Goal: Information Seeking & Learning: Get advice/opinions

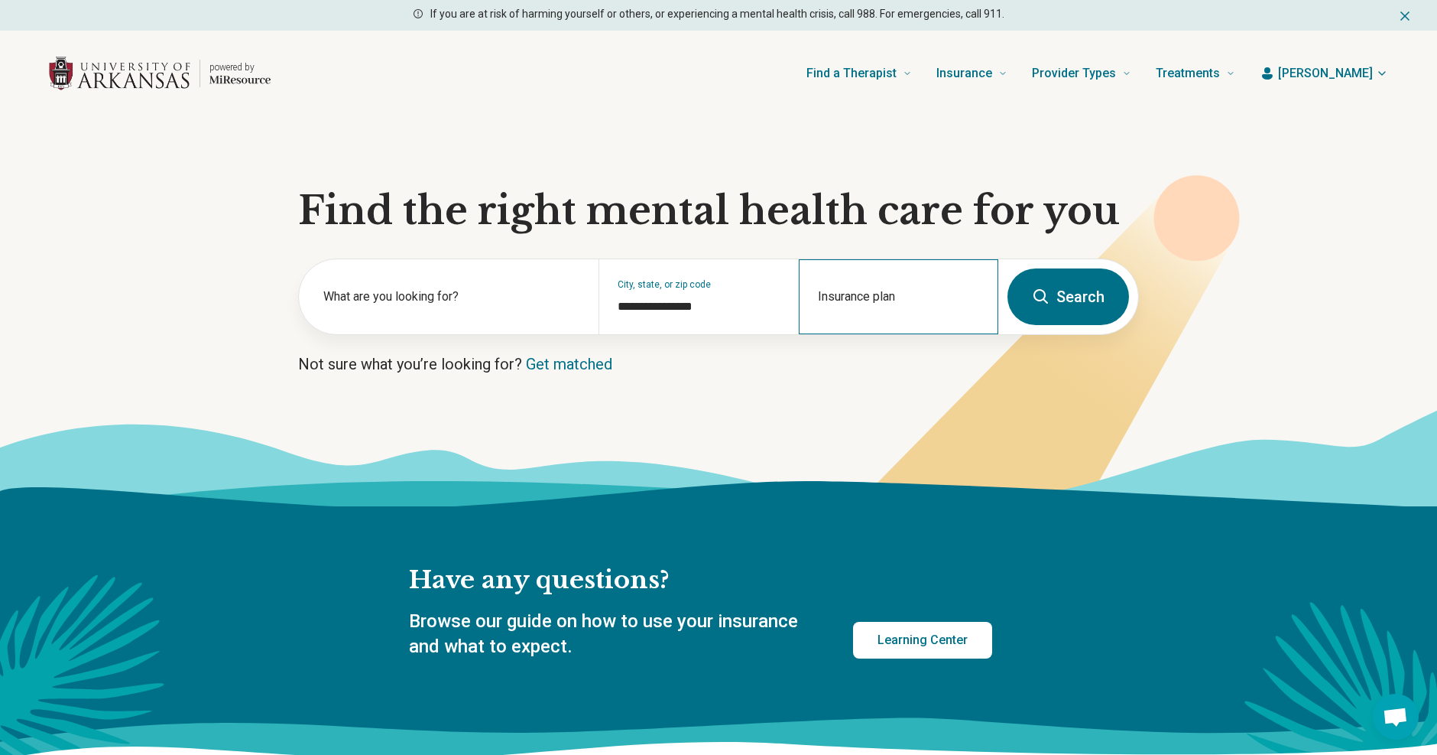
click at [868, 299] on div "Insurance plan" at bounding box center [899, 296] width 200 height 75
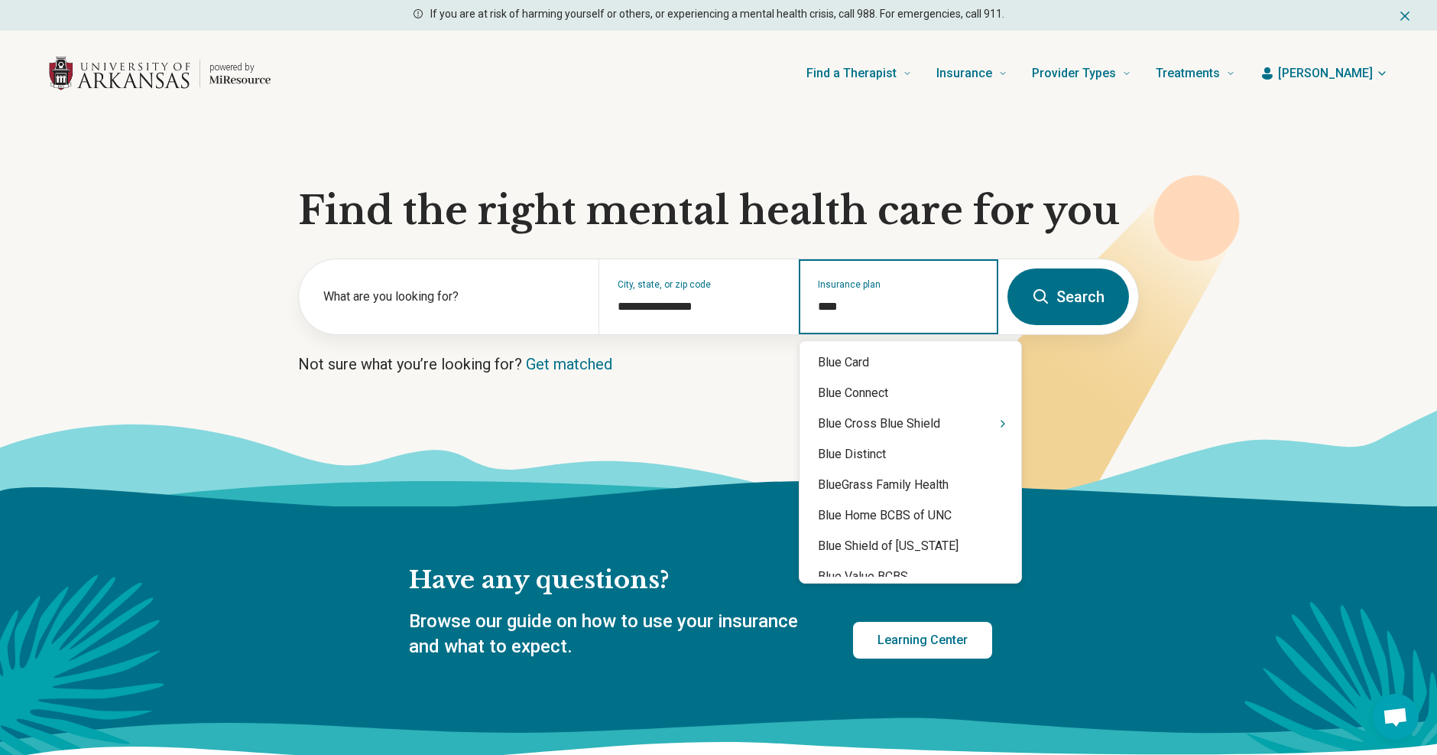
type input "****"
click at [856, 423] on div "Blue Cross Blue Shield" at bounding box center [911, 423] width 222 height 31
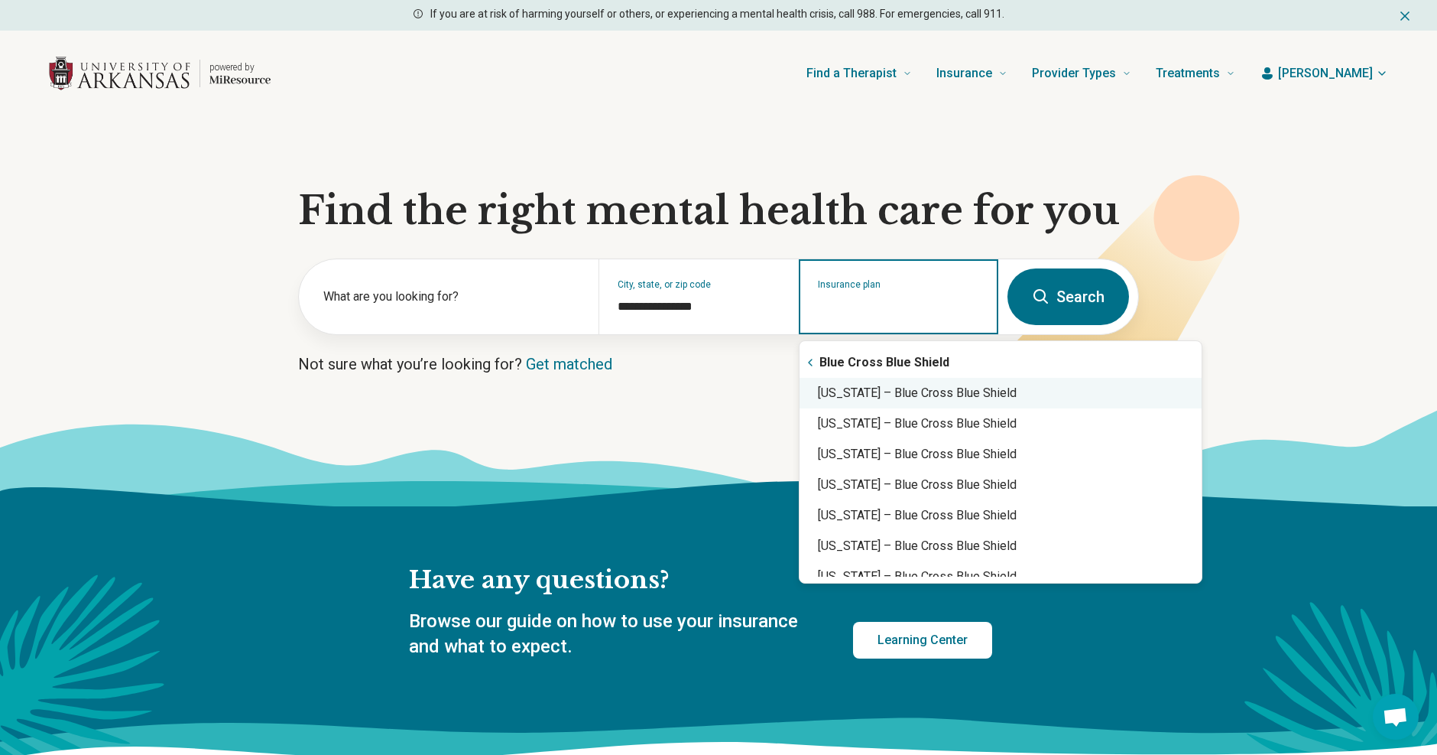
click at [881, 391] on div "Arkansas – Blue Cross Blue Shield" at bounding box center [1001, 393] width 402 height 31
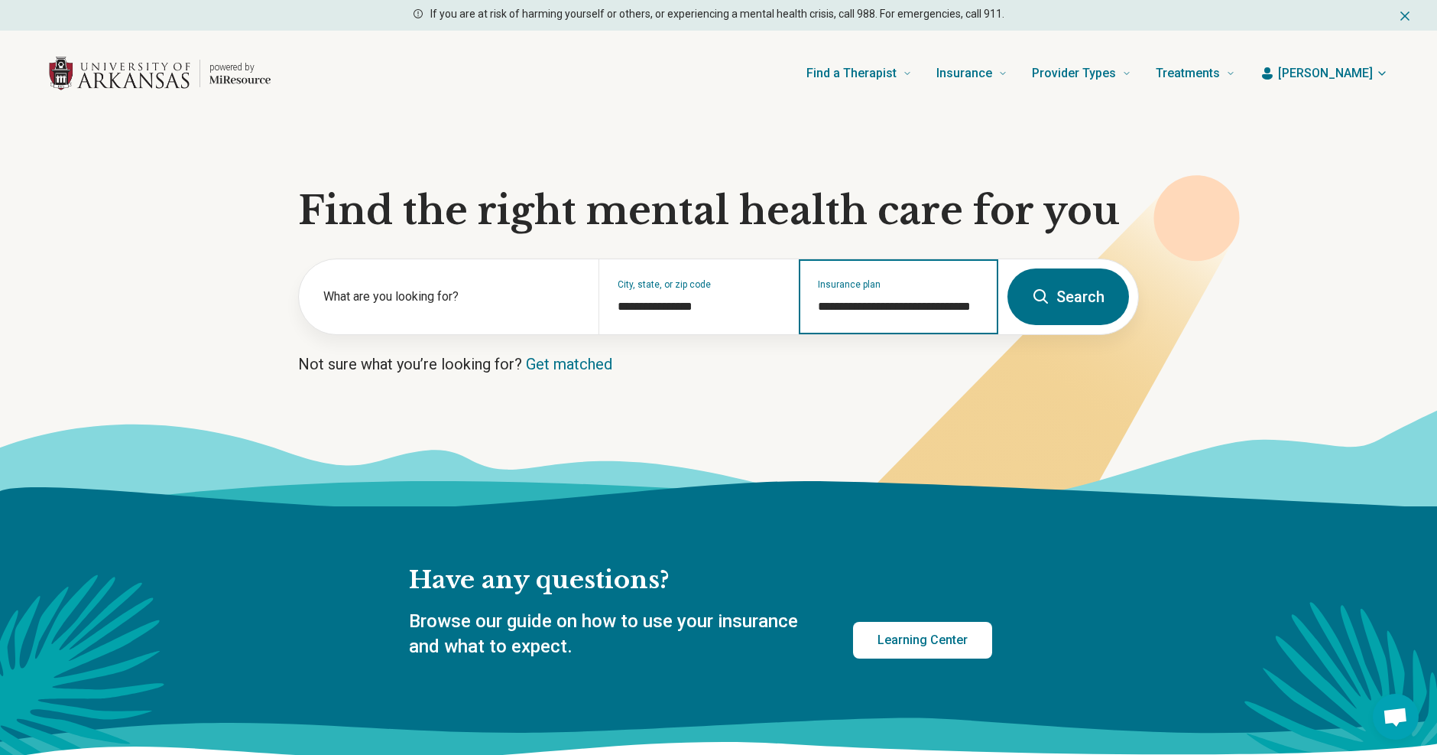
type input "**********"
click at [1096, 304] on button "Search" at bounding box center [1069, 296] width 122 height 57
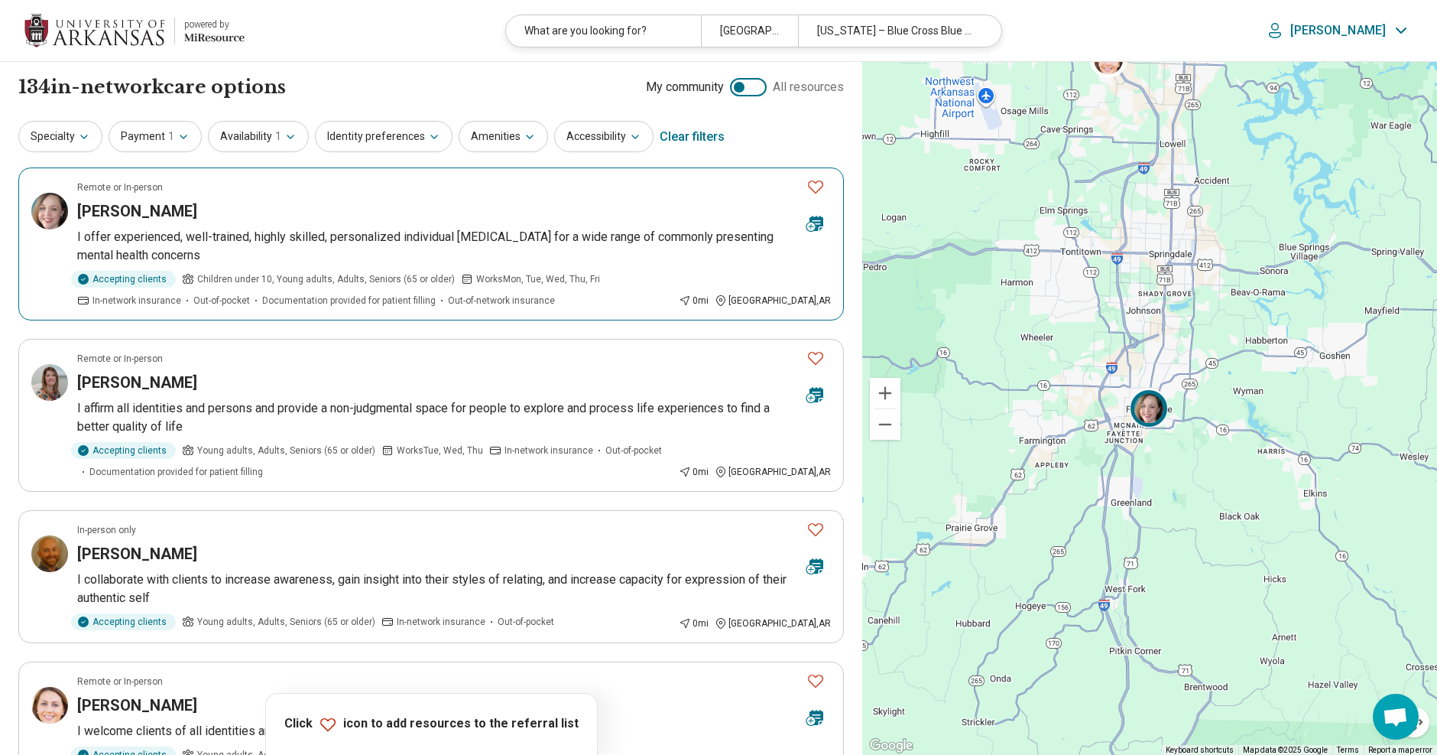
click at [160, 239] on p "I offer experienced, well-trained, highly skilled, personalized individual psyc…" at bounding box center [454, 246] width 754 height 37
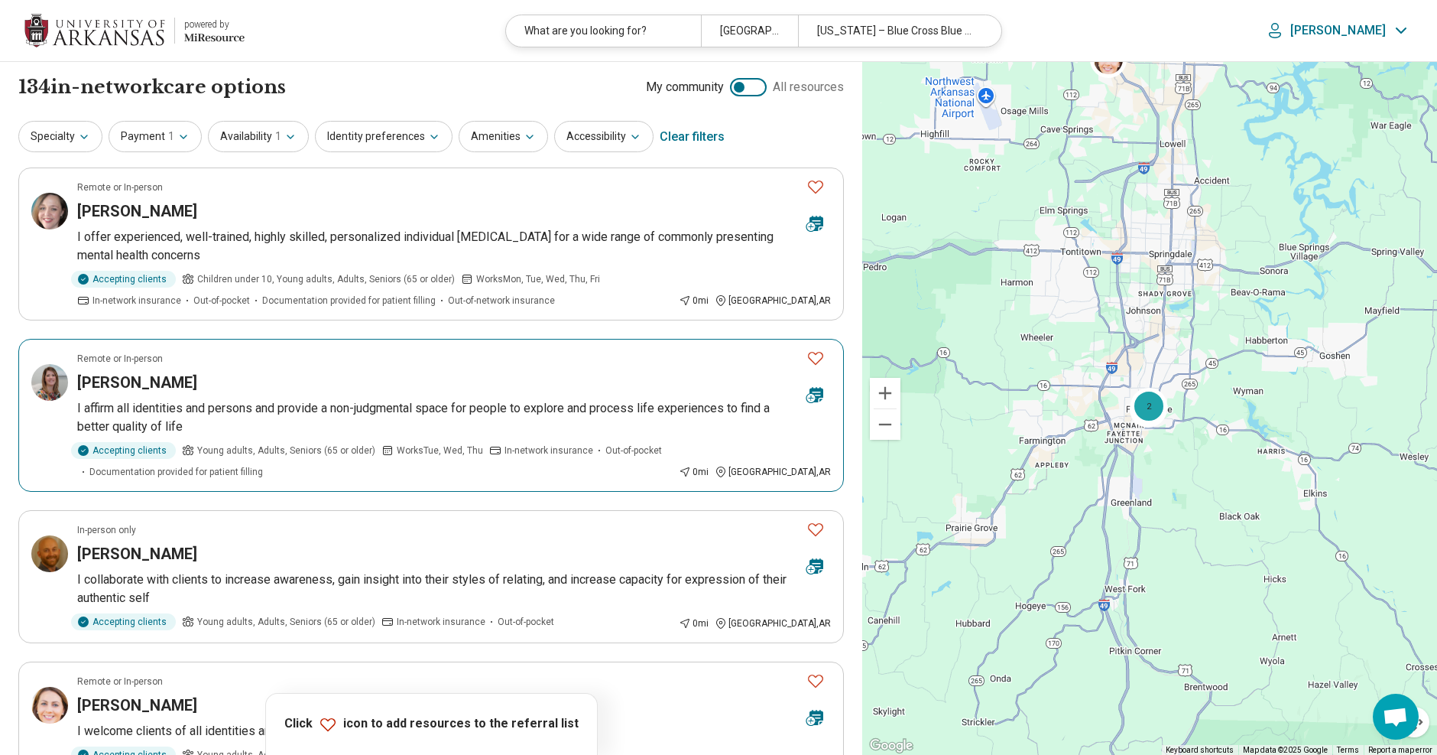
click at [176, 386] on h3 "MINDY WILKERSON" at bounding box center [137, 382] width 120 height 21
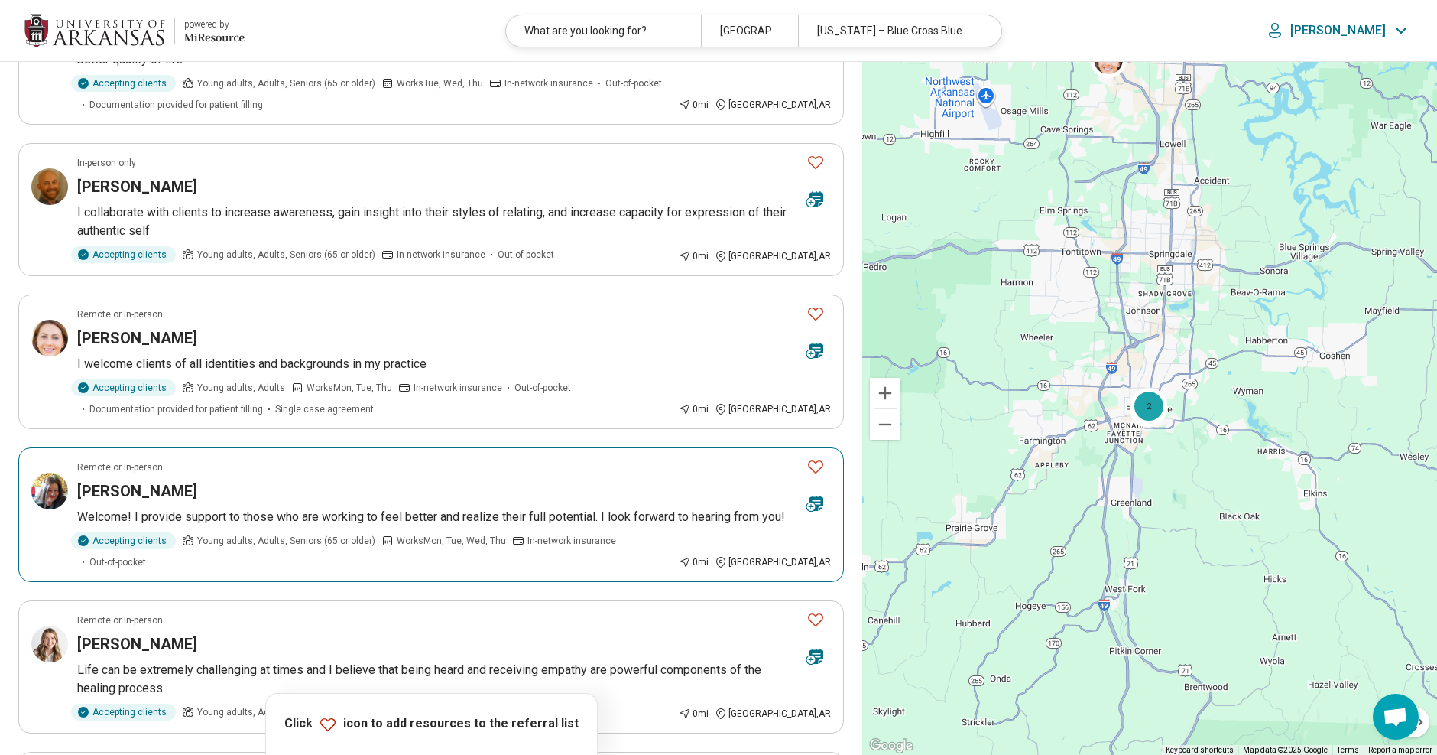
scroll to position [382, 0]
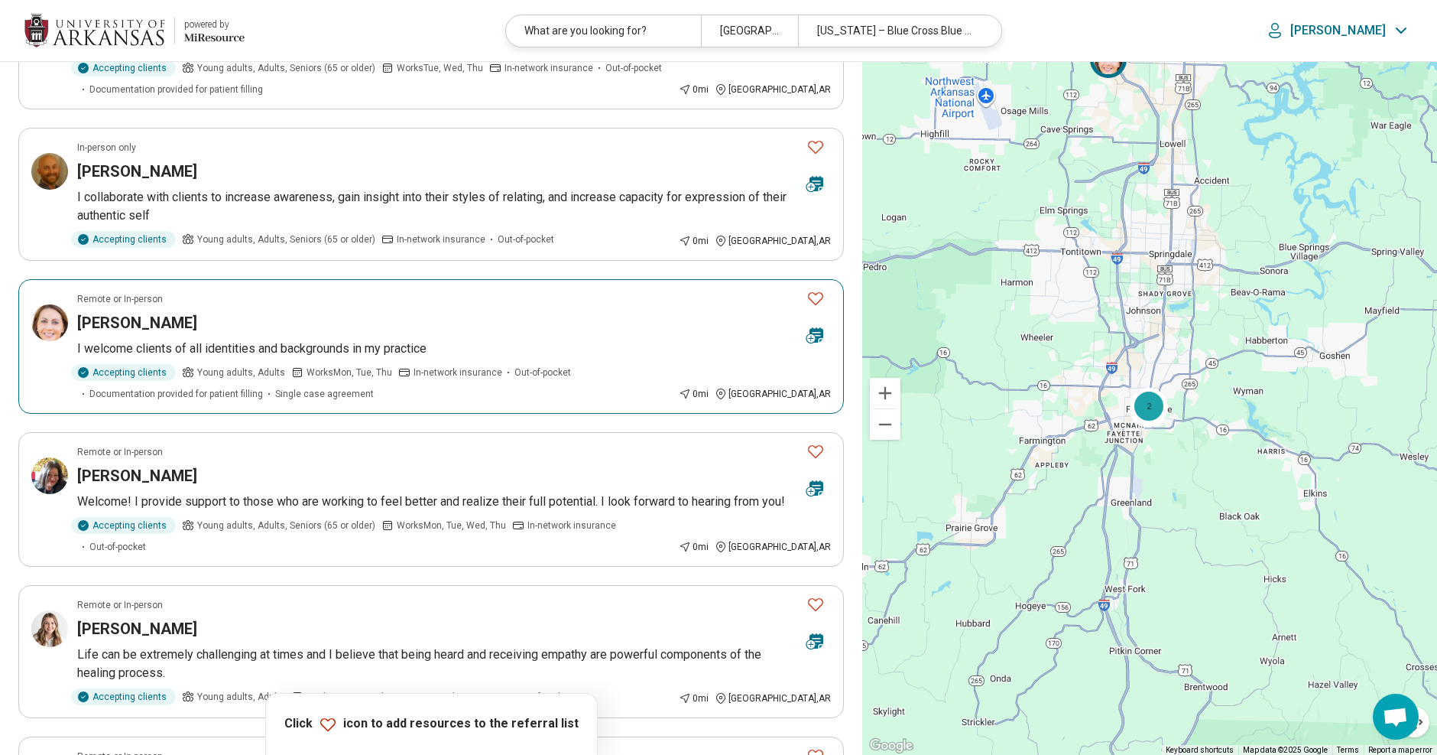
click at [177, 312] on h3 "KATHRYN ANTIN" at bounding box center [137, 322] width 120 height 21
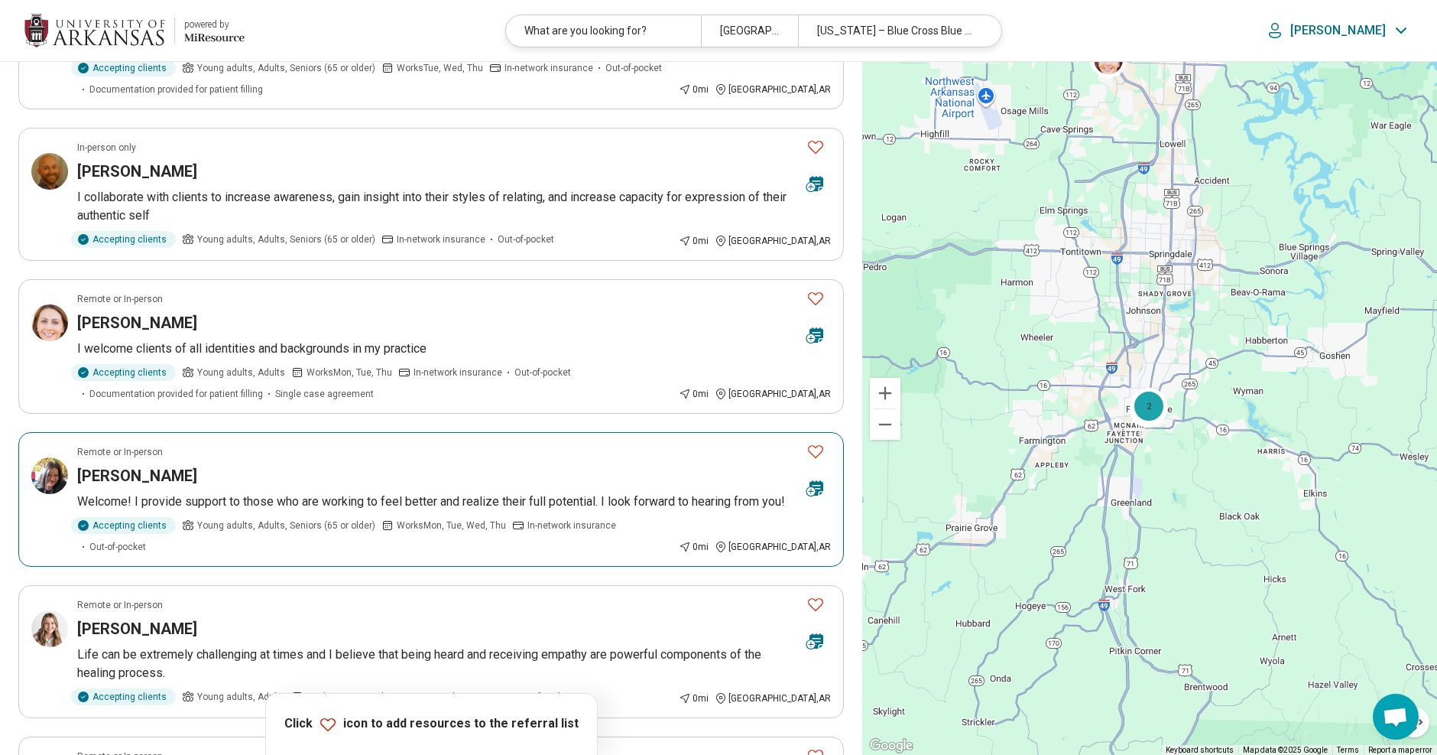
click at [176, 466] on h3 "Suson Wheeler" at bounding box center [137, 475] width 120 height 21
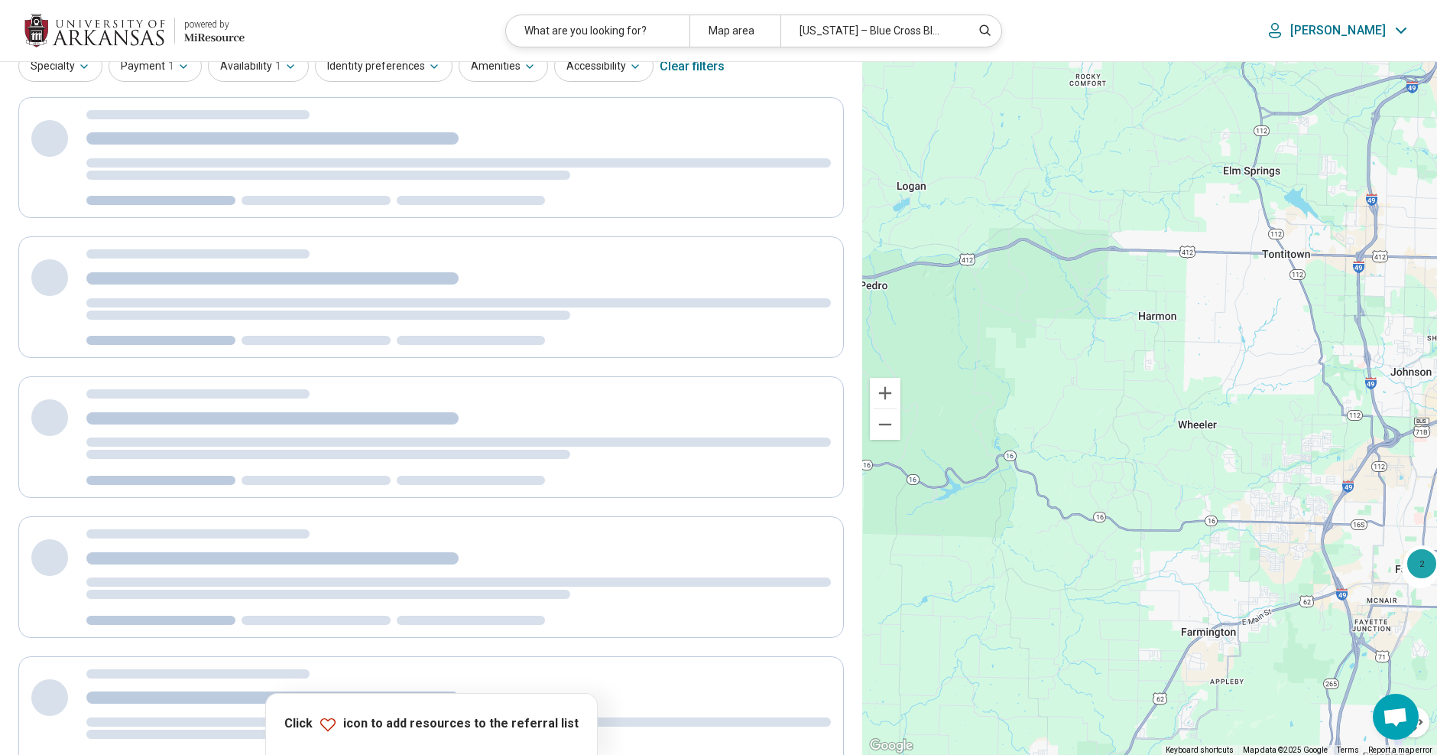
scroll to position [0, 0]
